Goal: Task Accomplishment & Management: Manage account settings

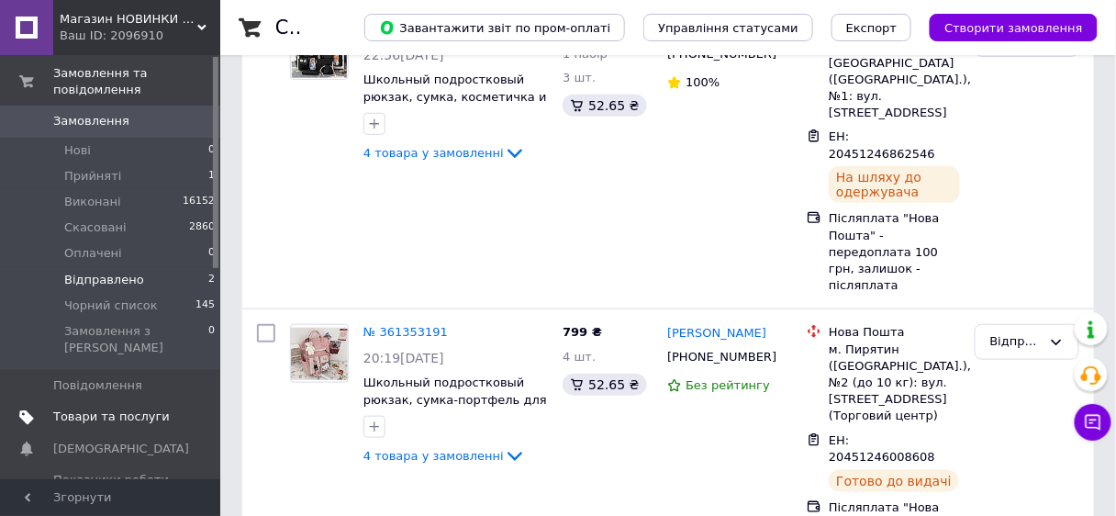
scroll to position [147, 0]
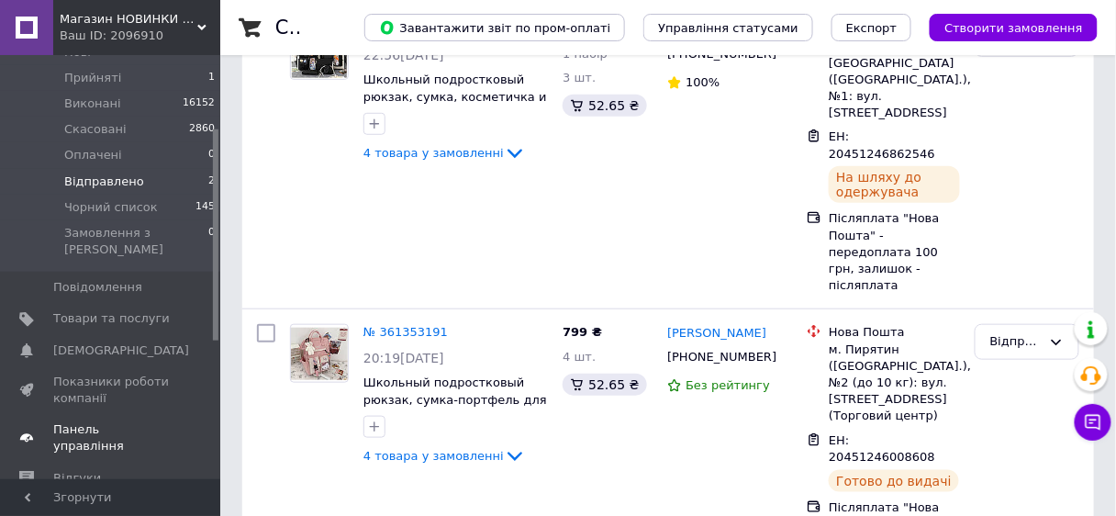
click at [133, 421] on span "Панель управління" at bounding box center [111, 437] width 117 height 33
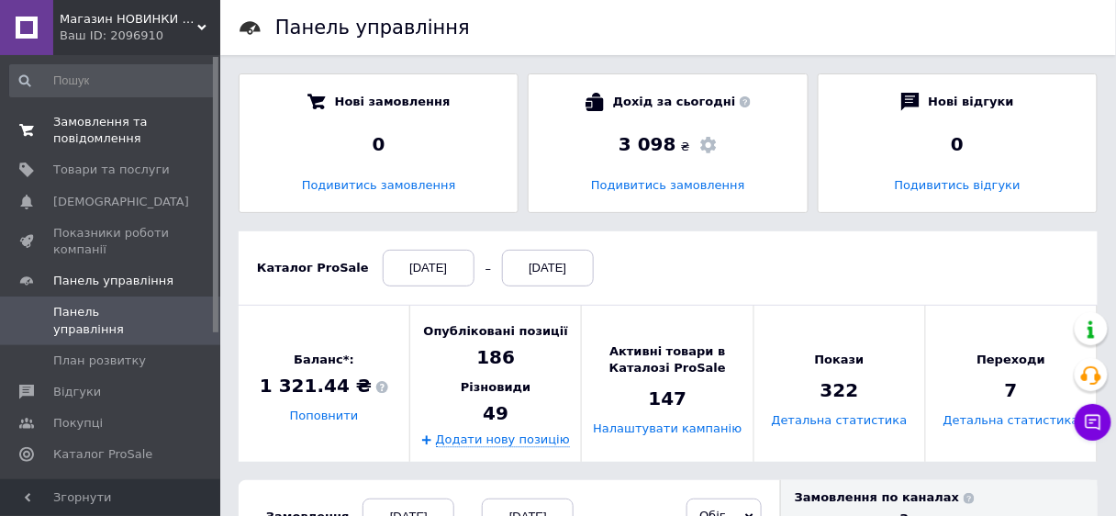
click at [125, 129] on span "Замовлення та повідомлення" at bounding box center [111, 130] width 117 height 33
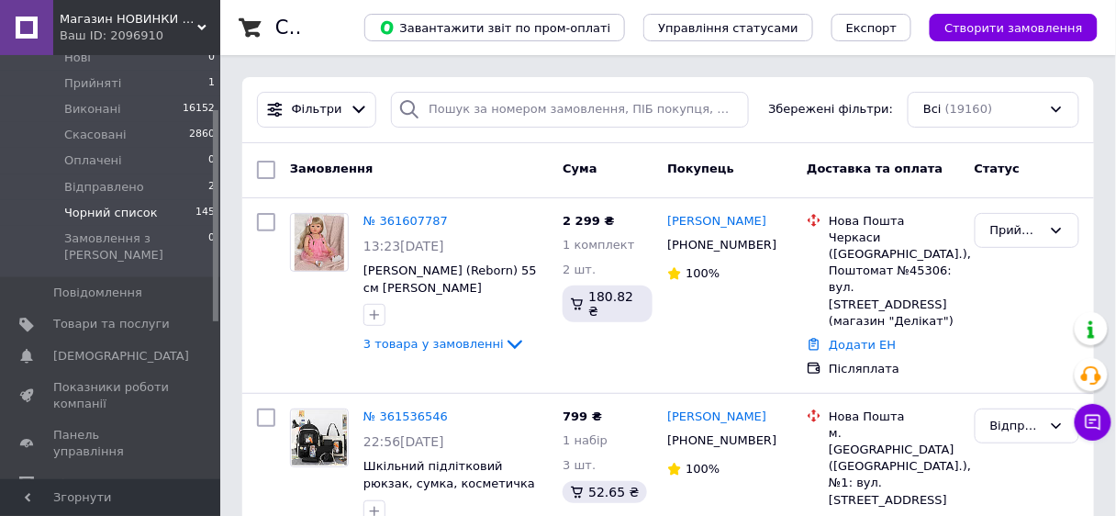
scroll to position [147, 0]
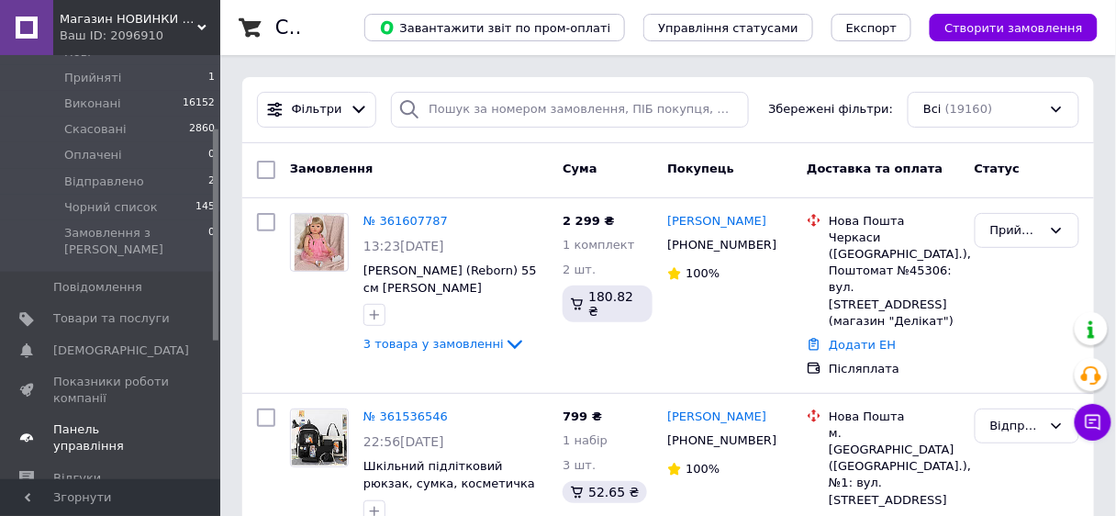
click at [124, 421] on span "Панель управління" at bounding box center [111, 437] width 117 height 33
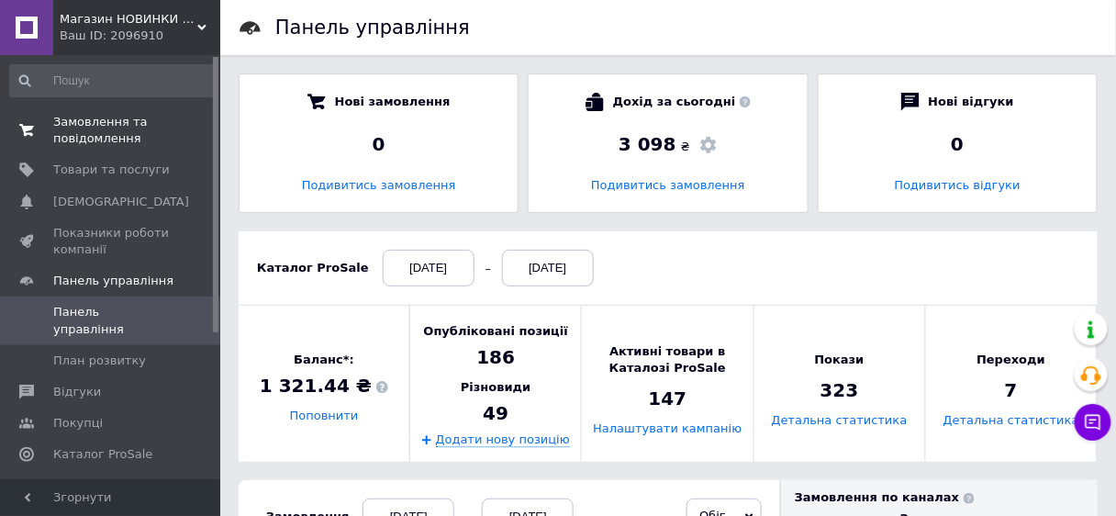
click at [84, 135] on span "Замовлення та повідомлення" at bounding box center [111, 130] width 117 height 33
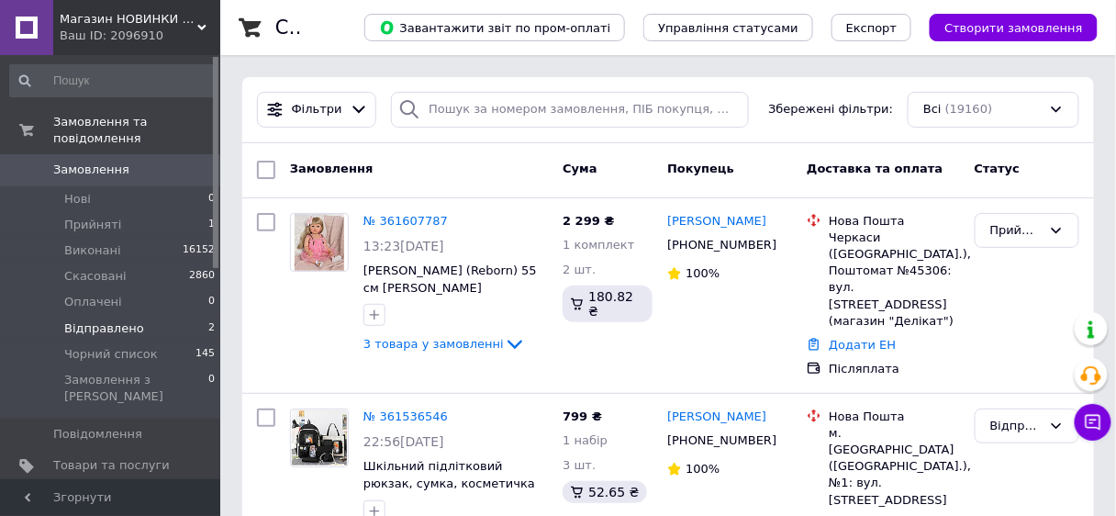
click at [117, 320] on span "Відправлено" at bounding box center [104, 328] width 80 height 17
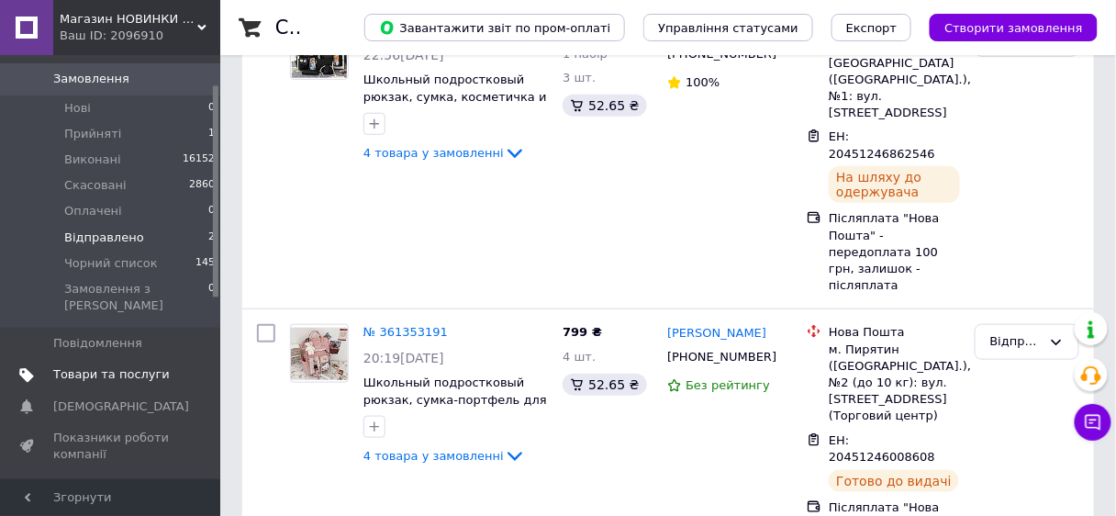
scroll to position [220, 0]
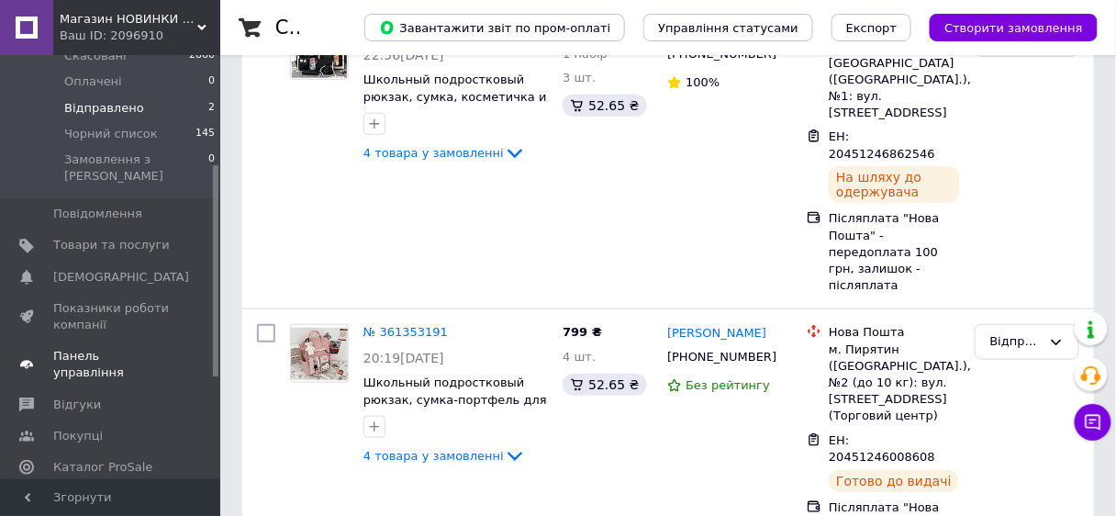
click at [132, 348] on span "Панель управління" at bounding box center [111, 364] width 117 height 33
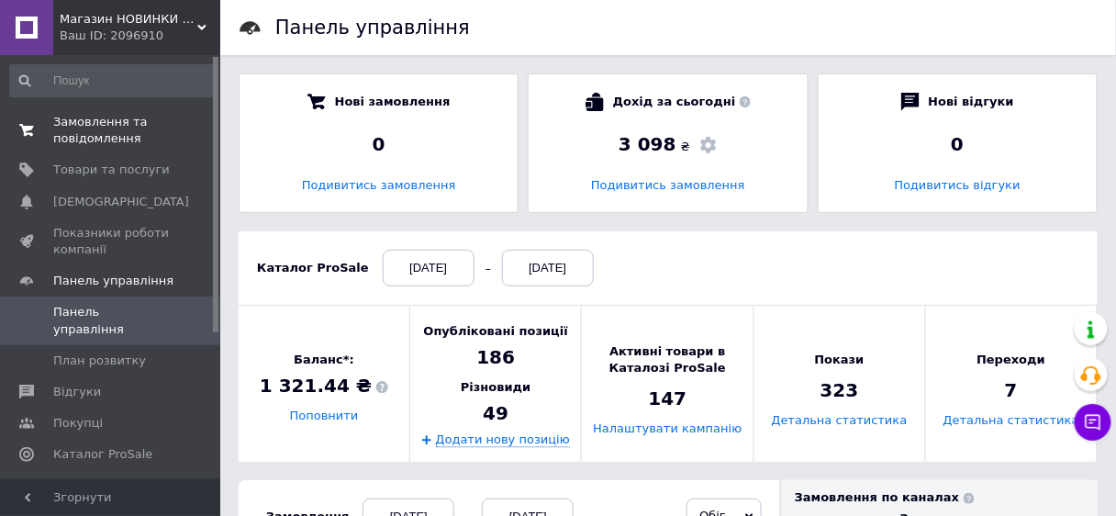
click at [91, 128] on span "Замовлення та повідомлення" at bounding box center [111, 130] width 117 height 33
